Goal: Task Accomplishment & Management: Manage account settings

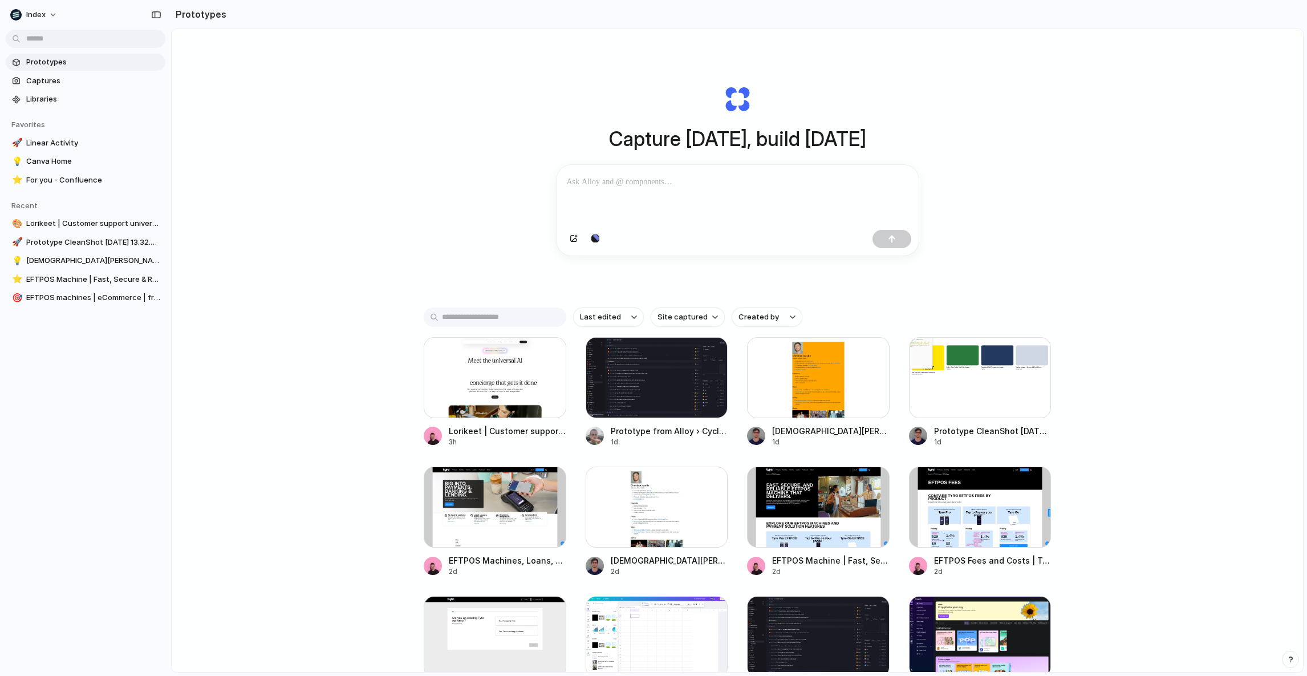
click at [428, 305] on div "Capture today, build tomorrow Clone web app Clone screenshot Start from existin…" at bounding box center [737, 380] width 1131 height 703
drag, startPoint x: 410, startPoint y: 252, endPoint x: 408, endPoint y: 583, distance: 330.6
click at [408, 583] on div "Capture today, build tomorrow Clone web app Clone screenshot Start from existin…" at bounding box center [737, 380] width 1131 height 703
click at [735, 269] on div "Capture today, build tomorrow Clone web app Clone screenshot Start from existin…" at bounding box center [737, 170] width 456 height 255
click at [403, 193] on div "Capture today, build tomorrow Clone web app Clone screenshot Start from existin…" at bounding box center [737, 380] width 1131 height 703
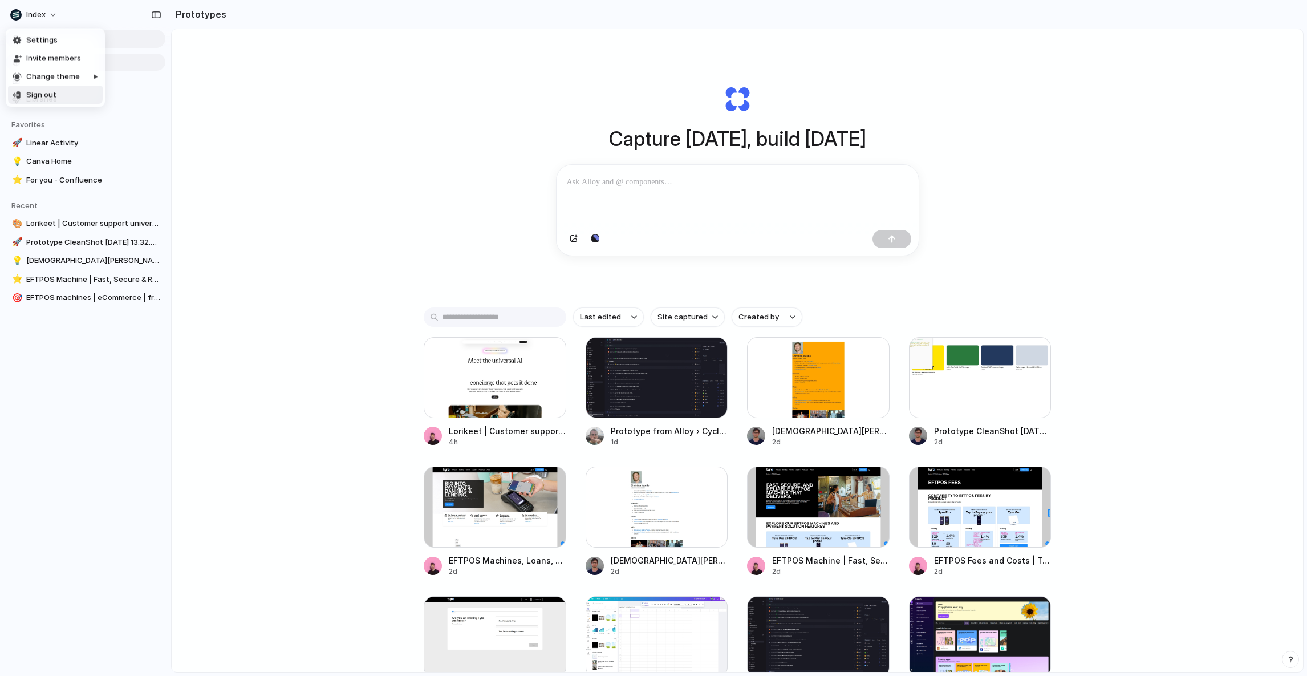
click at [43, 92] on span "Sign out" at bounding box center [41, 94] width 30 height 11
